Goal: Task Accomplishment & Management: Manage account settings

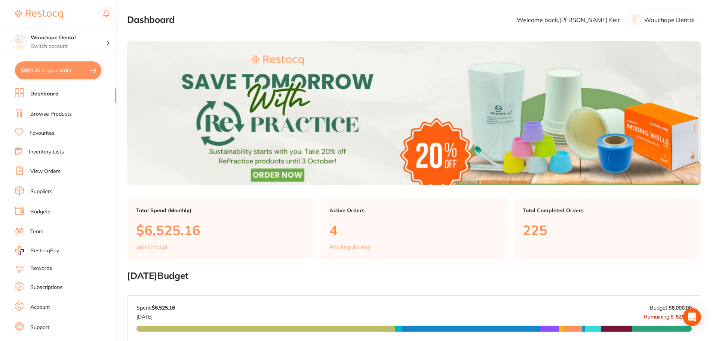
click at [62, 70] on button "$883.45 in your order" at bounding box center [58, 70] width 86 height 18
checkbox input "true"
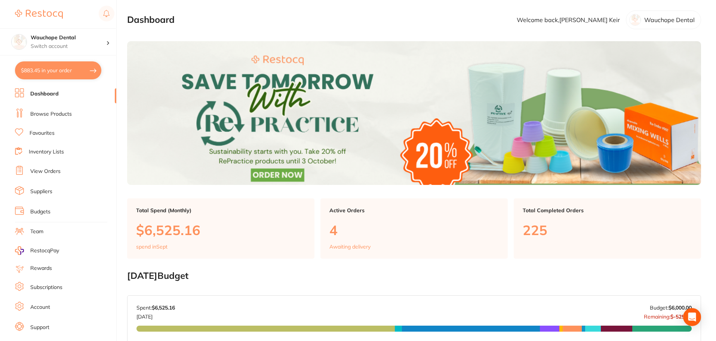
checkbox input "true"
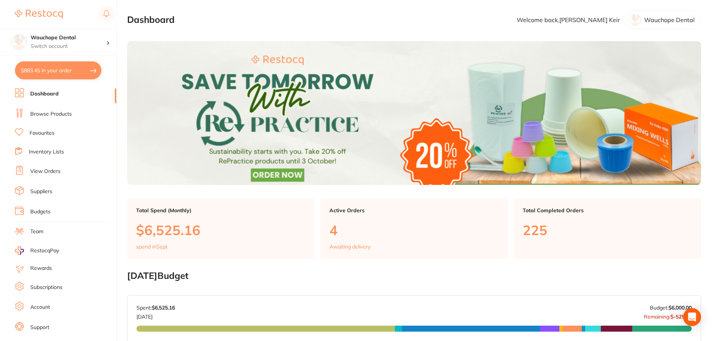
checkbox input "true"
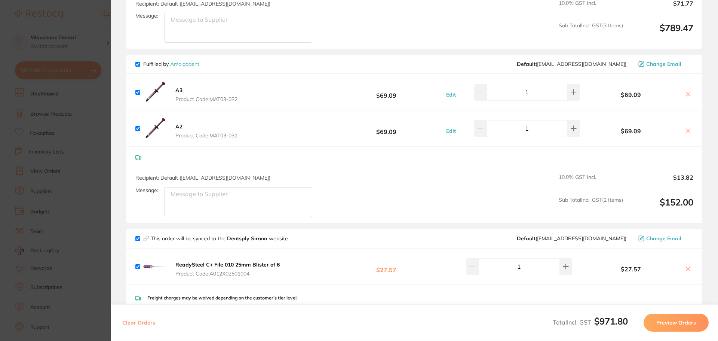
scroll to position [262, 0]
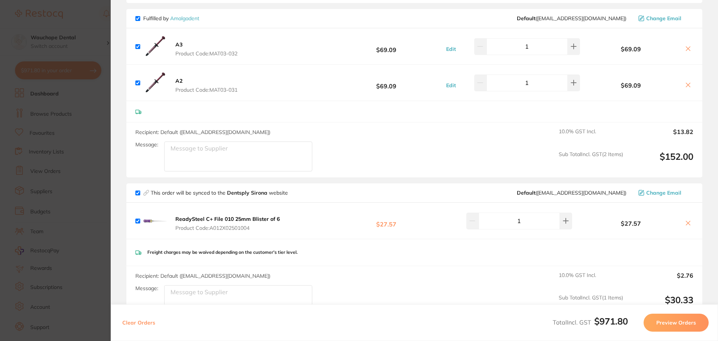
click at [685, 48] on icon at bounding box center [688, 49] width 6 height 6
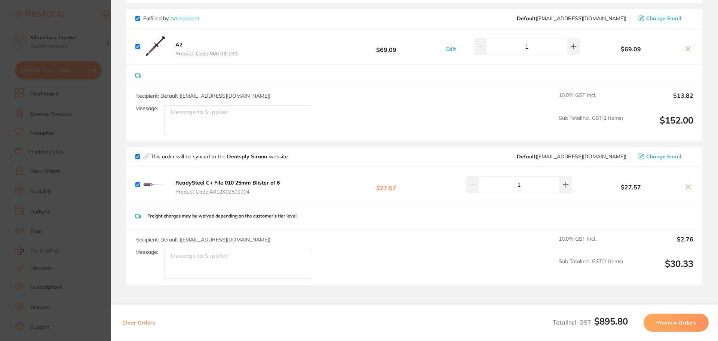
click at [685, 48] on icon at bounding box center [688, 49] width 6 height 6
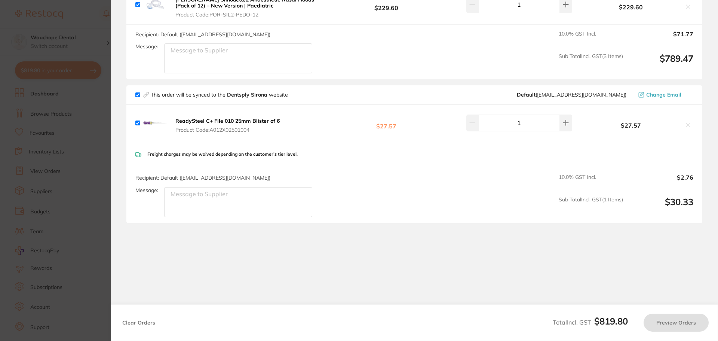
checkbox input "true"
click at [85, 200] on section "Update RRP Set your pre negotiated price for this item. Item Agreed RRP (excl. …" at bounding box center [359, 170] width 718 height 341
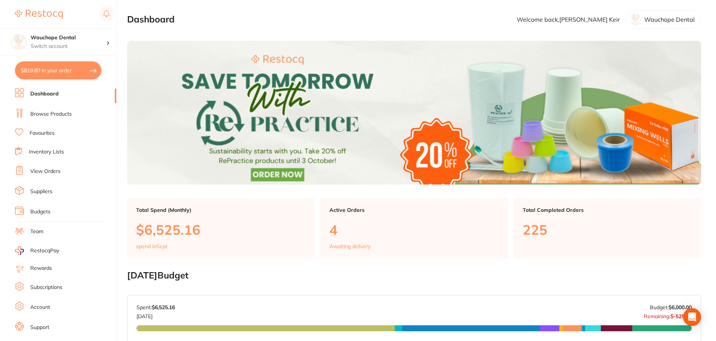
click at [48, 113] on link "Browse Products" at bounding box center [51, 113] width 42 height 7
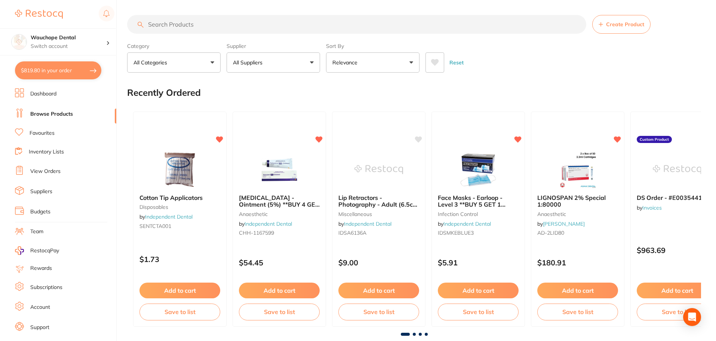
click at [189, 25] on input "search" at bounding box center [356, 24] width 459 height 19
click at [58, 174] on link "View Orders" at bounding box center [45, 171] width 30 height 7
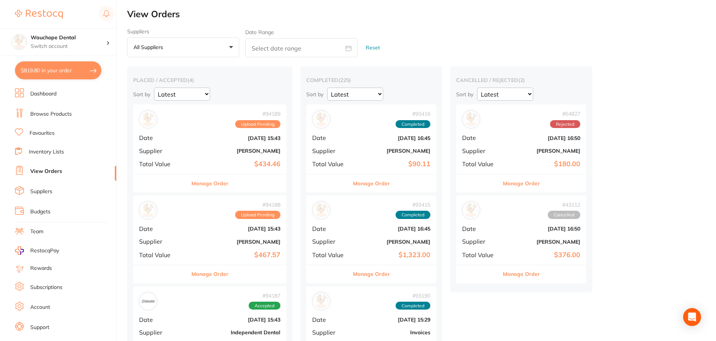
click at [218, 183] on button "Manage Order" at bounding box center [209, 183] width 37 height 18
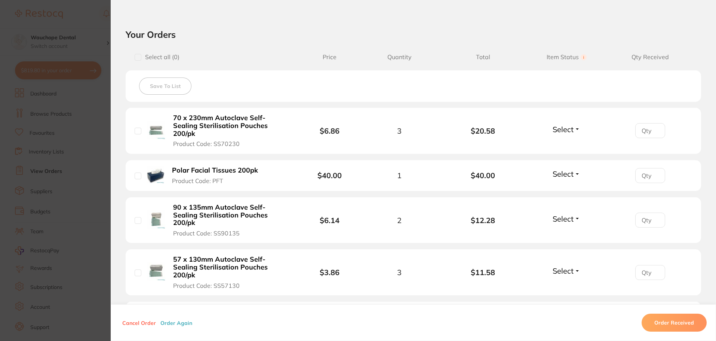
scroll to position [187, 0]
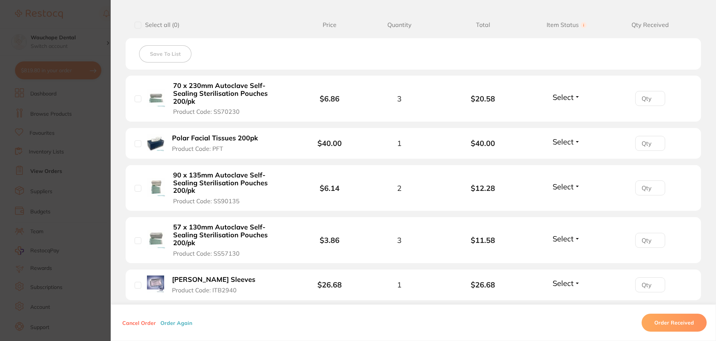
click at [581, 94] on button "Select" at bounding box center [566, 96] width 32 height 9
click at [565, 110] on span "Received" at bounding box center [566, 113] width 19 height 6
click at [563, 137] on span "Select" at bounding box center [563, 141] width 21 height 9
click at [566, 155] on span "Received" at bounding box center [566, 158] width 19 height 6
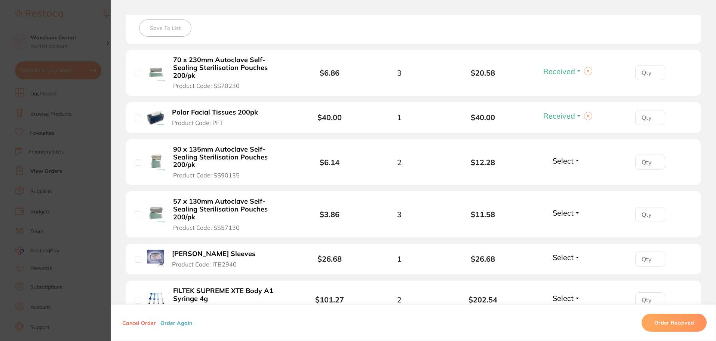
scroll to position [224, 0]
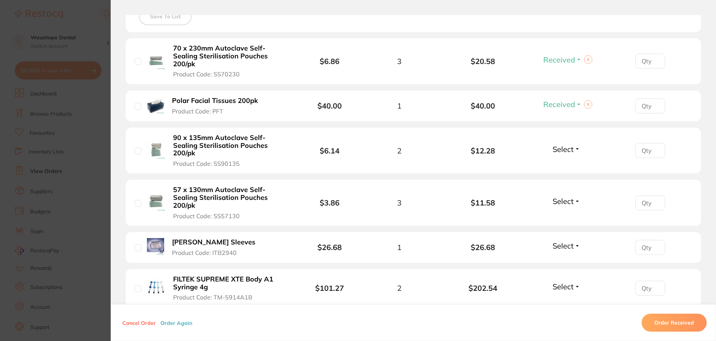
click at [561, 132] on li "90 x 135mm Autoclave Self-Sealing Sterilisation Pouches 200/pk Product Code: SS…" at bounding box center [413, 151] width 575 height 46
click at [561, 144] on span "Select" at bounding box center [563, 148] width 21 height 9
click at [562, 160] on button "Received" at bounding box center [566, 166] width 19 height 12
click at [556, 196] on span "Select" at bounding box center [563, 200] width 21 height 9
click at [562, 214] on span "Received" at bounding box center [566, 217] width 19 height 6
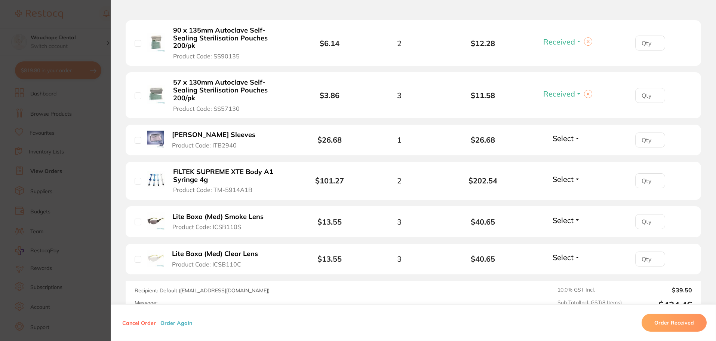
scroll to position [337, 0]
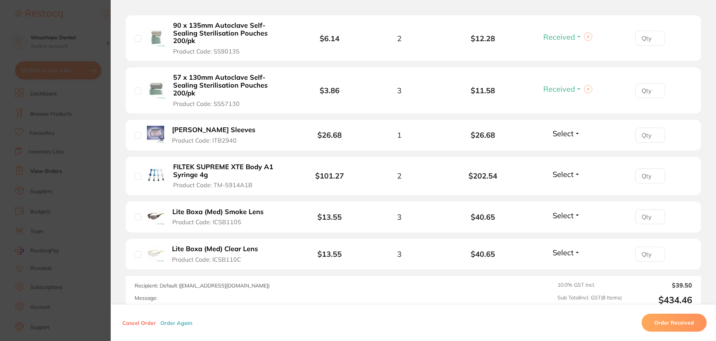
click at [558, 129] on span "Select" at bounding box center [563, 133] width 21 height 9
click at [677, 325] on button "Order Received" at bounding box center [674, 322] width 65 height 18
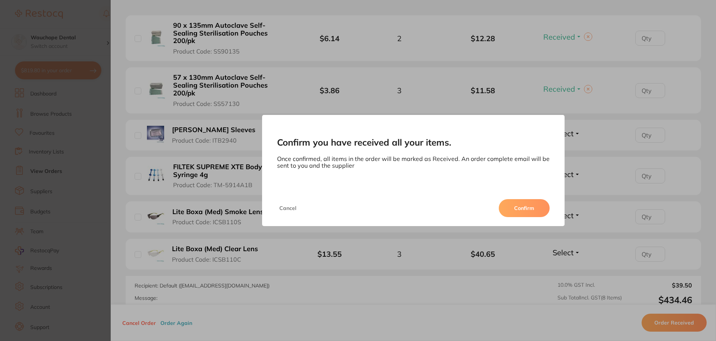
click at [539, 214] on button "Confirm" at bounding box center [524, 208] width 51 height 18
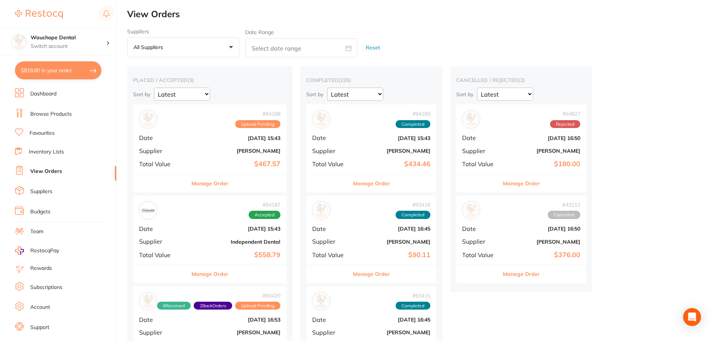
click at [212, 180] on button "Manage Order" at bounding box center [209, 183] width 37 height 18
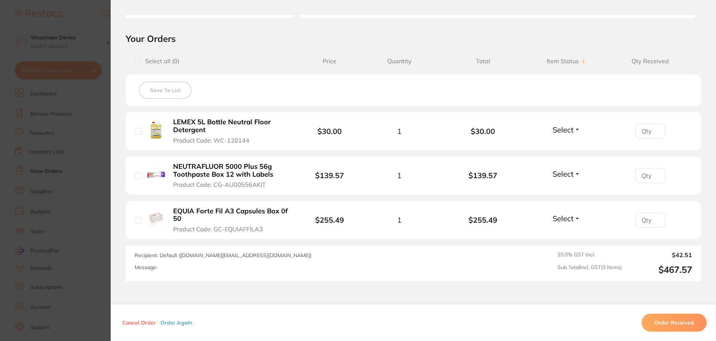
scroll to position [187, 0]
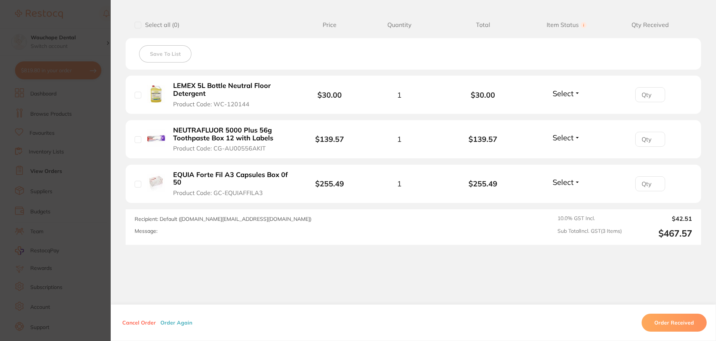
click at [659, 313] on div "Cancel Order Order Again Order Received" at bounding box center [413, 322] width 605 height 37
click at [664, 320] on button "Order Received" at bounding box center [674, 322] width 65 height 18
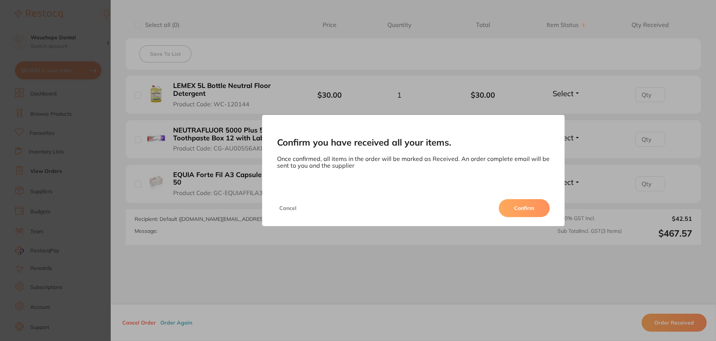
click at [510, 206] on button "Confirm" at bounding box center [524, 208] width 51 height 18
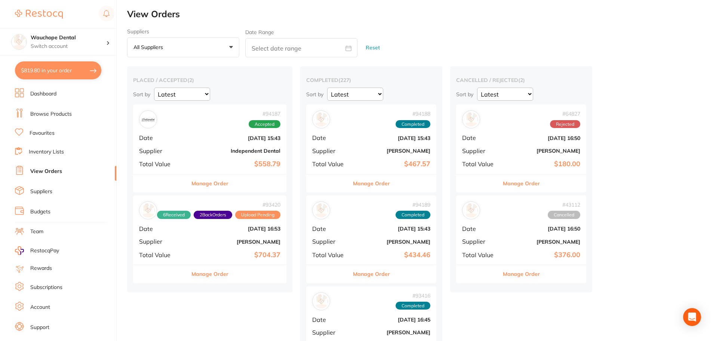
click at [217, 182] on button "Manage Order" at bounding box center [209, 183] width 37 height 18
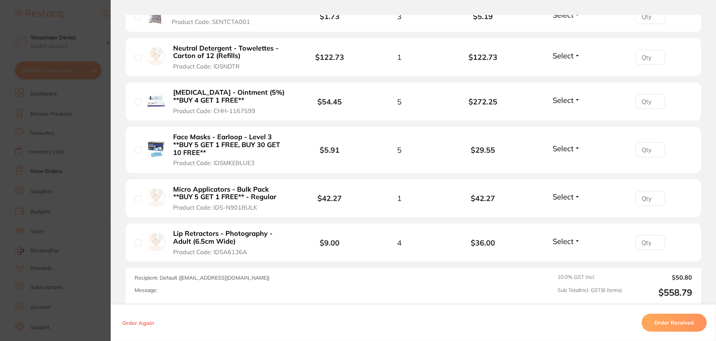
scroll to position [262, 0]
click at [567, 243] on span "Select" at bounding box center [563, 240] width 21 height 9
click at [566, 255] on span "Received" at bounding box center [566, 257] width 19 height 6
click at [562, 198] on span "Select" at bounding box center [563, 195] width 21 height 9
click at [565, 211] on span "Received" at bounding box center [566, 212] width 19 height 6
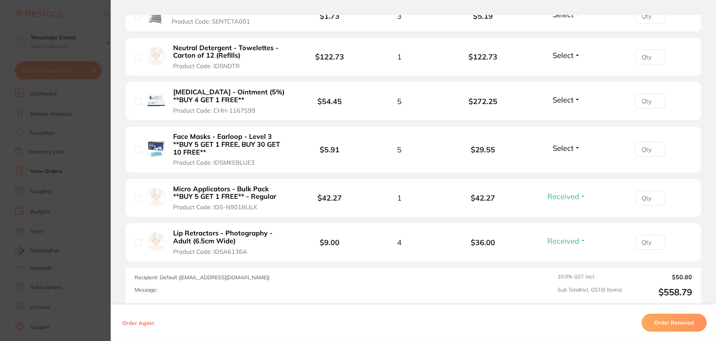
click at [562, 146] on span "Select" at bounding box center [563, 147] width 21 height 9
click at [563, 165] on span "Received" at bounding box center [566, 164] width 19 height 6
click at [564, 95] on span "Select" at bounding box center [563, 99] width 21 height 9
click at [564, 115] on span "Received" at bounding box center [566, 116] width 19 height 6
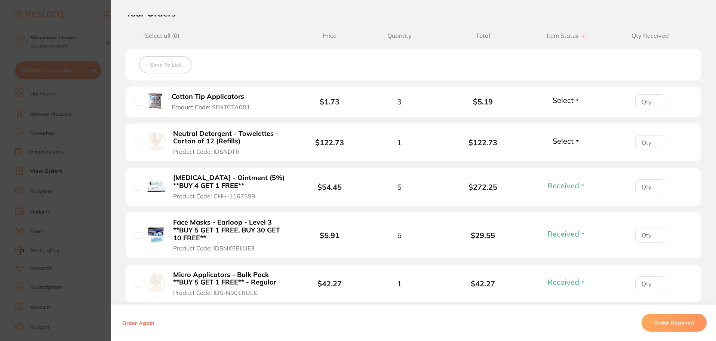
scroll to position [150, 0]
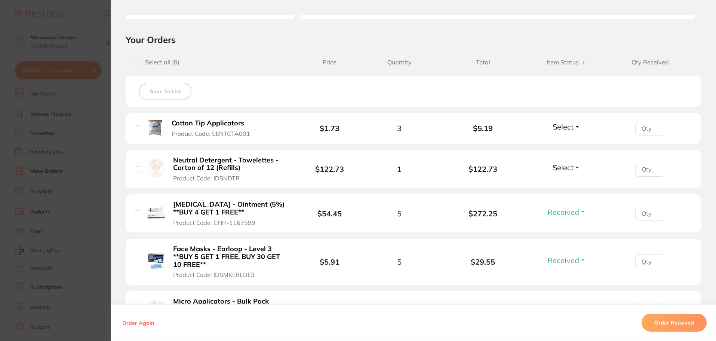
click at [559, 166] on span "Select" at bounding box center [563, 167] width 21 height 9
click at [561, 181] on span "Received" at bounding box center [566, 184] width 19 height 6
click at [558, 126] on span "Select" at bounding box center [563, 126] width 21 height 9
click at [559, 141] on span "Received" at bounding box center [566, 143] width 19 height 6
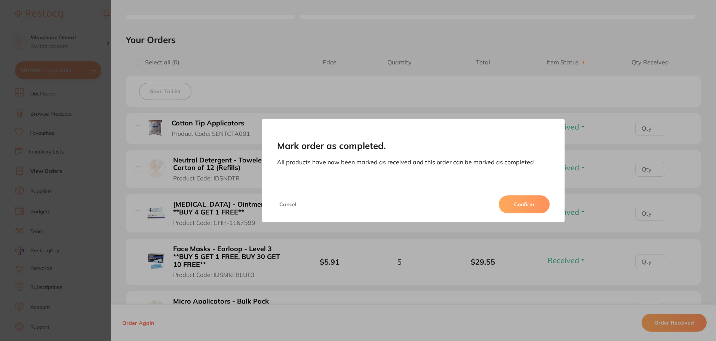
click at [521, 202] on button "Confirm" at bounding box center [524, 204] width 51 height 18
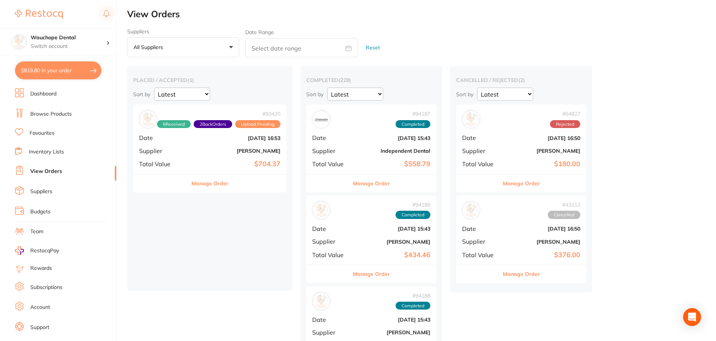
click at [220, 185] on button "Manage Order" at bounding box center [209, 183] width 37 height 18
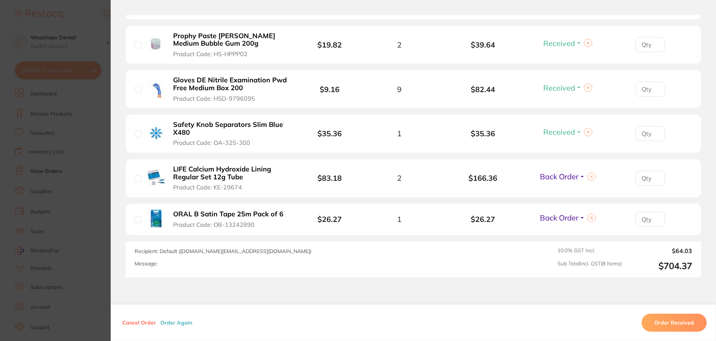
scroll to position [374, 0]
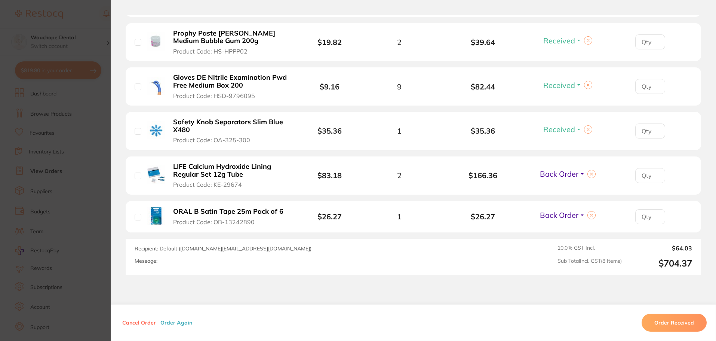
click at [42, 153] on section "Order ID: Restocq- 93420 Order Information 6 Received 2 Back Orders Upload Pend…" at bounding box center [358, 170] width 716 height 341
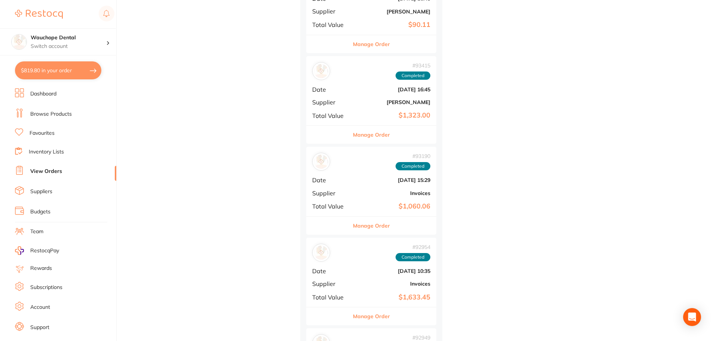
click at [41, 117] on link "Browse Products" at bounding box center [51, 113] width 42 height 7
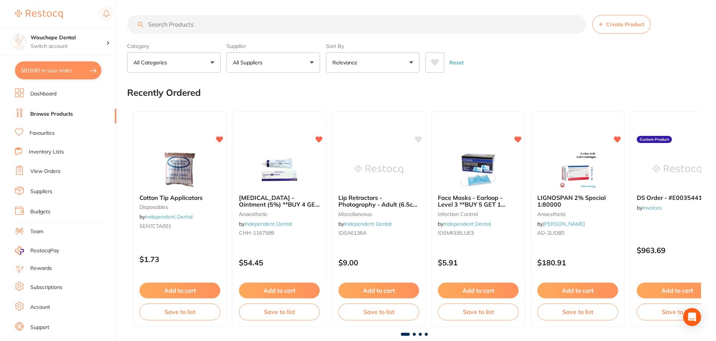
click at [209, 29] on input "search" at bounding box center [356, 24] width 459 height 19
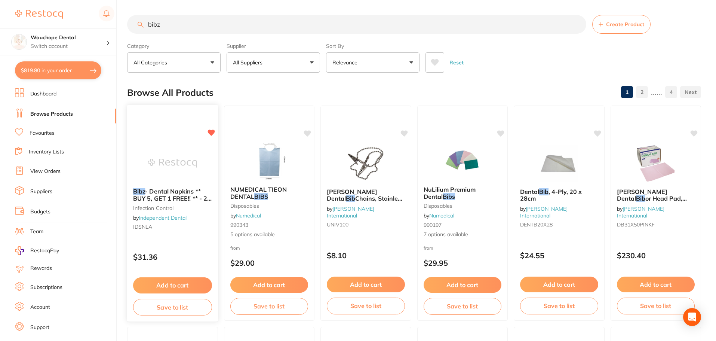
type input "bibz"
click at [173, 162] on img at bounding box center [172, 163] width 49 height 38
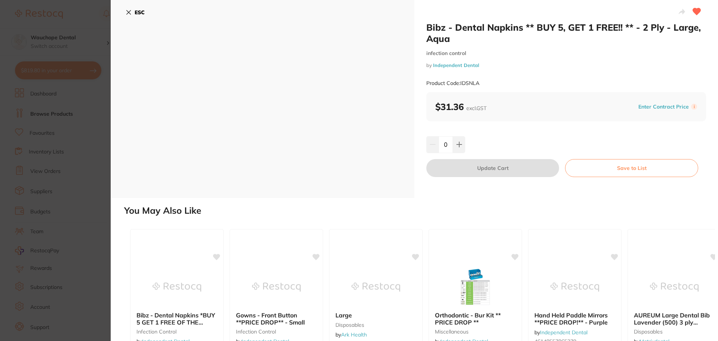
click at [129, 11] on icon at bounding box center [129, 12] width 6 height 6
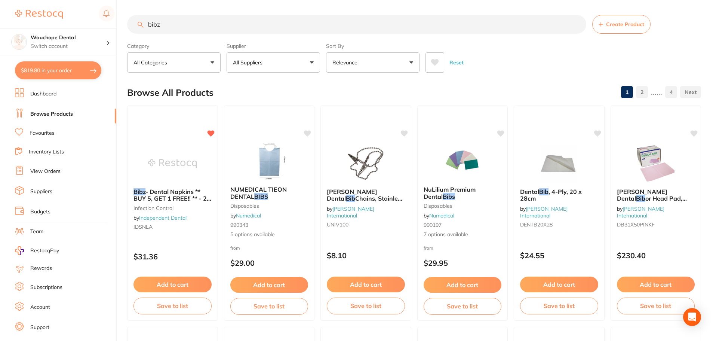
click at [179, 25] on input "bibz" at bounding box center [356, 24] width 459 height 19
click at [177, 25] on input "bibz" at bounding box center [356, 24] width 459 height 19
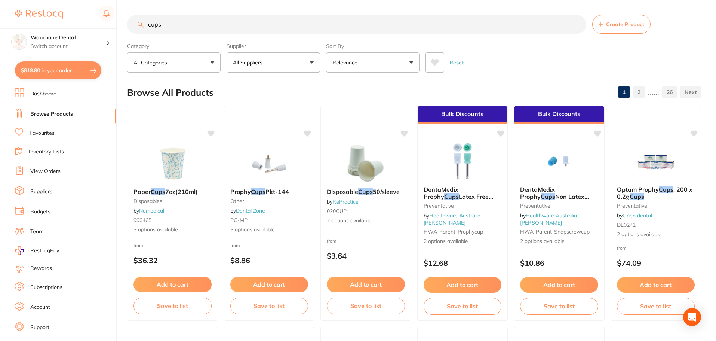
type input "cups"
click at [49, 134] on link "Favourites" at bounding box center [42, 132] width 25 height 7
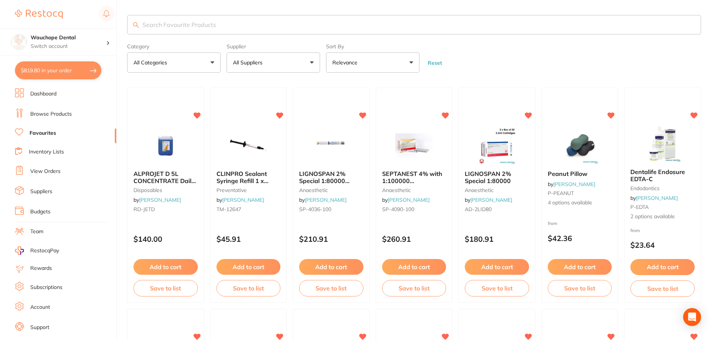
click at [199, 31] on input "search" at bounding box center [414, 24] width 574 height 19
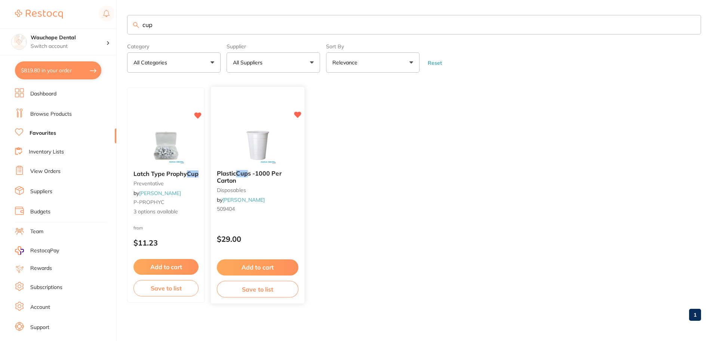
type input "cup"
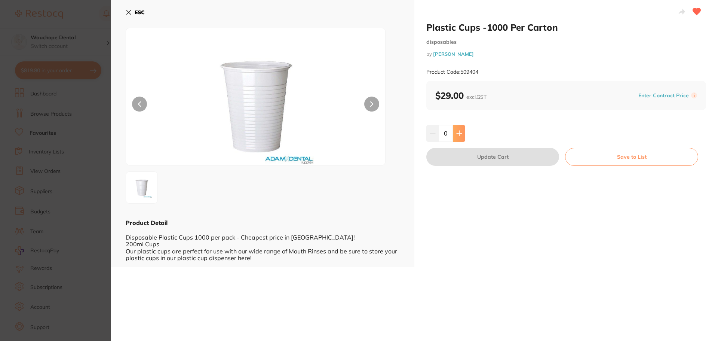
click at [462, 138] on button at bounding box center [459, 133] width 12 height 16
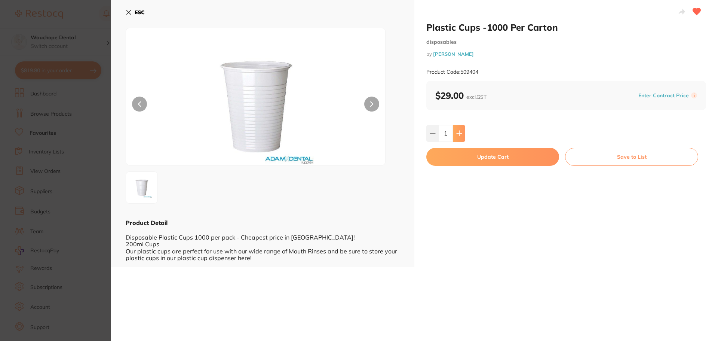
type input "1"
click at [484, 159] on button "Update Cart" at bounding box center [492, 157] width 133 height 18
checkbox input "false"
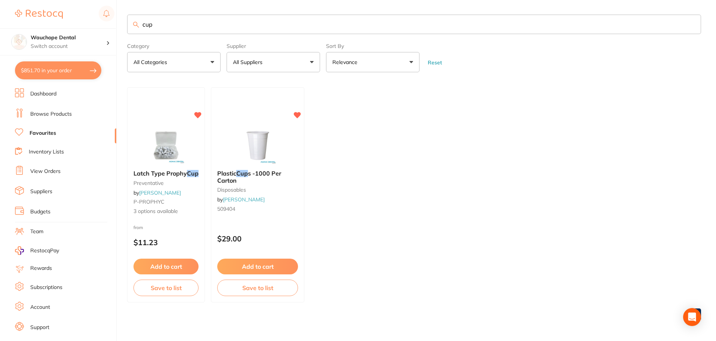
click at [201, 25] on input "cup" at bounding box center [414, 24] width 574 height 19
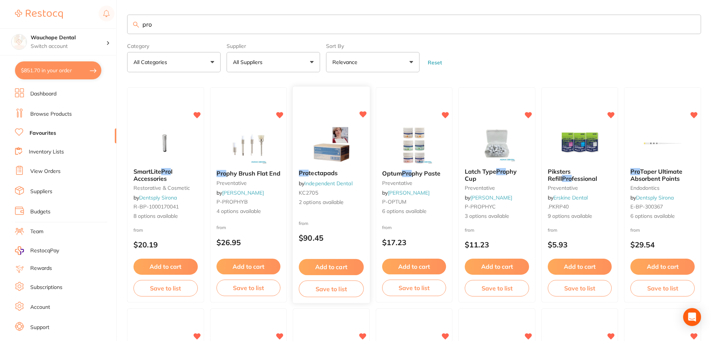
type input "pro"
click at [313, 139] on img at bounding box center [331, 144] width 49 height 37
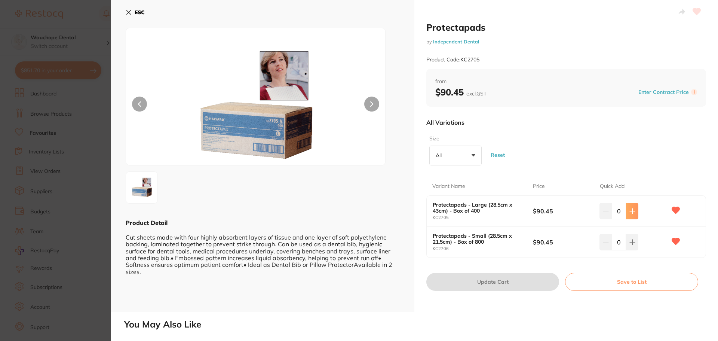
click at [631, 209] on icon at bounding box center [632, 211] width 6 height 6
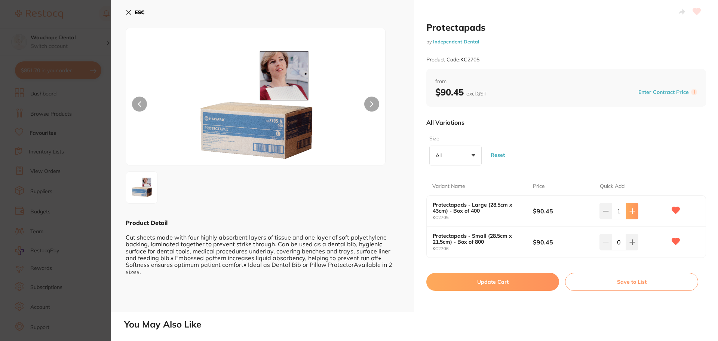
type input "1"
click at [629, 238] on button at bounding box center [632, 242] width 12 height 16
type input "1"
click at [518, 280] on button "Update Cart" at bounding box center [492, 282] width 133 height 18
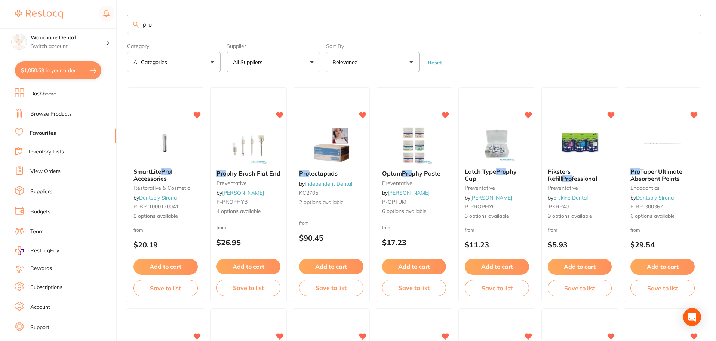
click at [172, 19] on input "pro" at bounding box center [414, 24] width 574 height 19
click at [171, 20] on input "pro" at bounding box center [414, 24] width 574 height 19
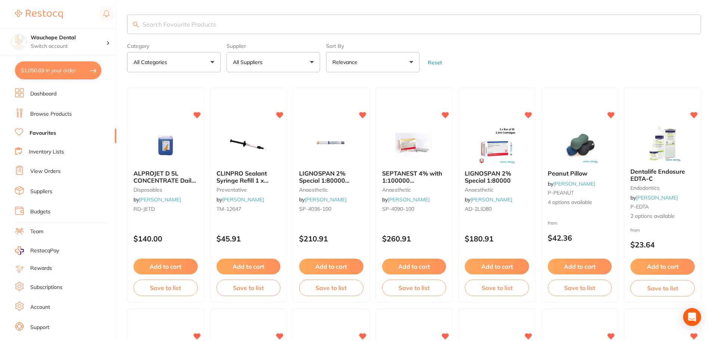
click at [50, 113] on link "Browse Products" at bounding box center [51, 113] width 42 height 7
